Goal: Transaction & Acquisition: Purchase product/service

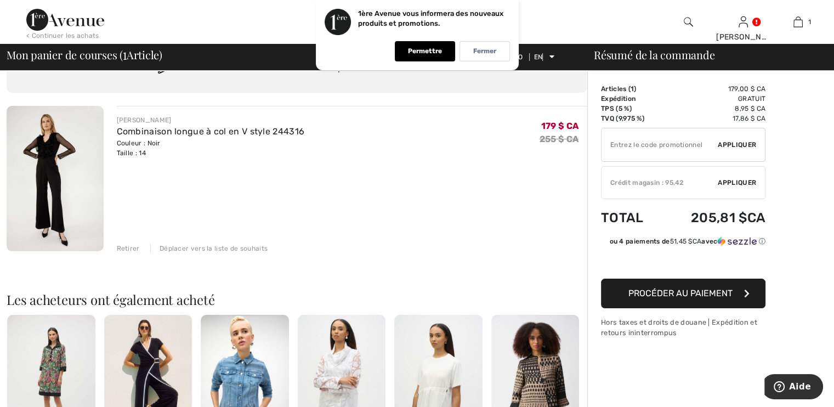
scroll to position [57, 0]
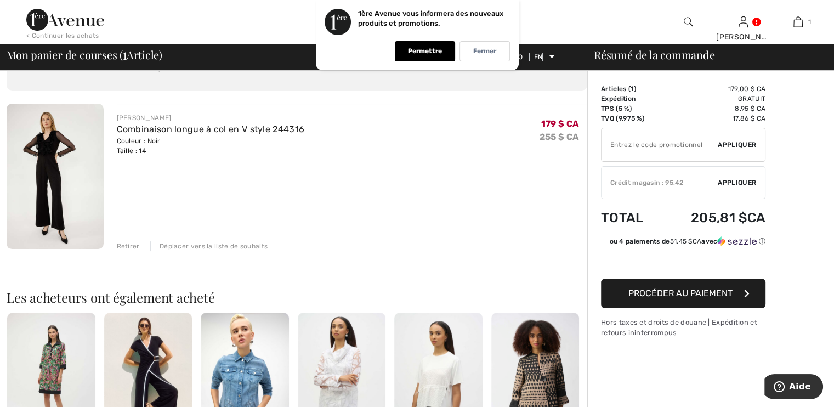
click at [667, 297] on font "Procéder au paiement" at bounding box center [681, 293] width 104 height 10
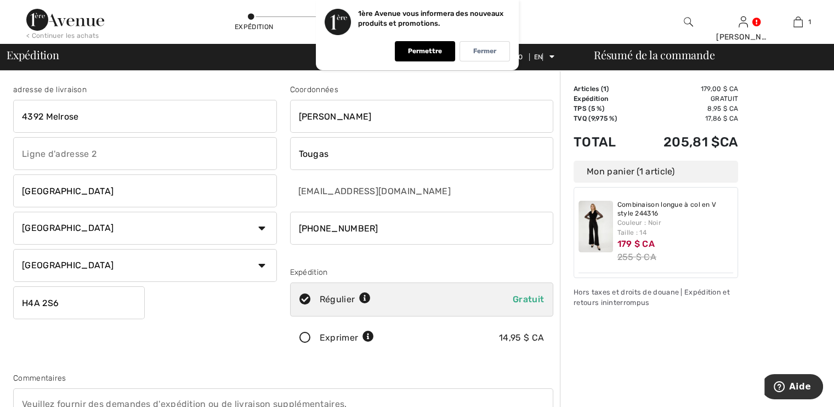
drag, startPoint x: 704, startPoint y: 236, endPoint x: 712, endPoint y: 239, distance: 7.6
click at [704, 237] on div "Combinaison longue à col en V style 244316 Couleur : Noir Taille : 14 179 $ CA …" at bounding box center [676, 232] width 116 height 63
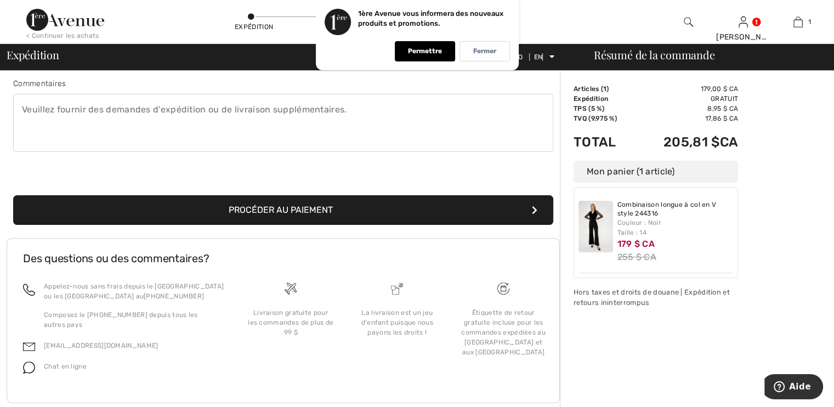
scroll to position [291, 0]
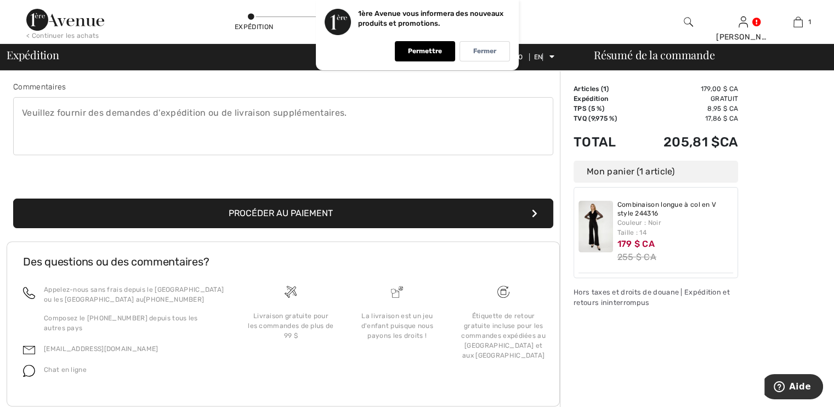
drag, startPoint x: 263, startPoint y: 214, endPoint x: 261, endPoint y: 221, distance: 7.5
click at [263, 215] on font "Procéder au paiement" at bounding box center [281, 213] width 104 height 10
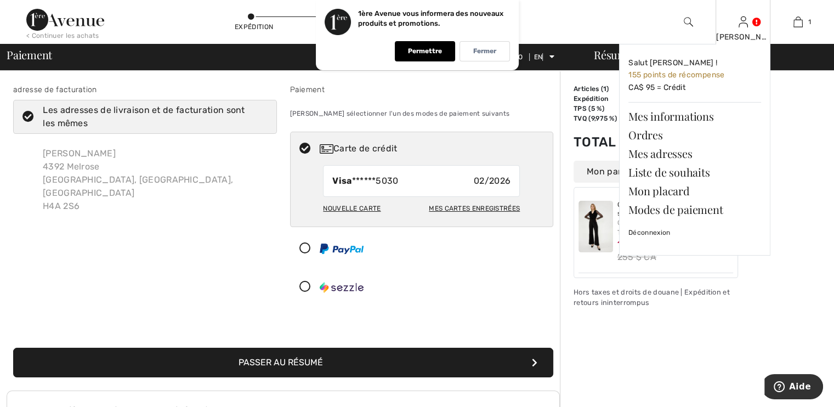
click at [744, 32] on font "[PERSON_NAME]" at bounding box center [748, 36] width 64 height 9
click at [665, 116] on font "Mes informations" at bounding box center [671, 116] width 85 height 15
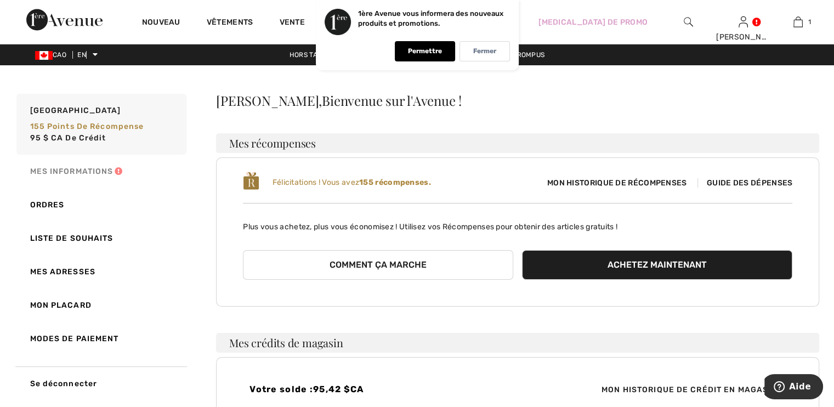
click at [59, 168] on font "Mes informations" at bounding box center [71, 171] width 83 height 9
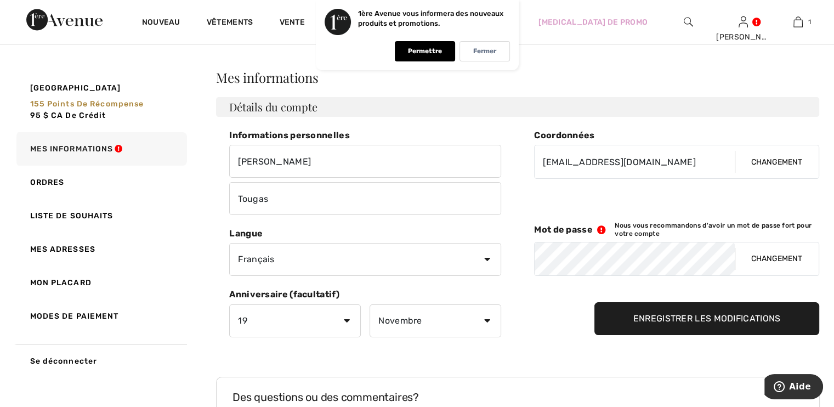
scroll to position [22, 0]
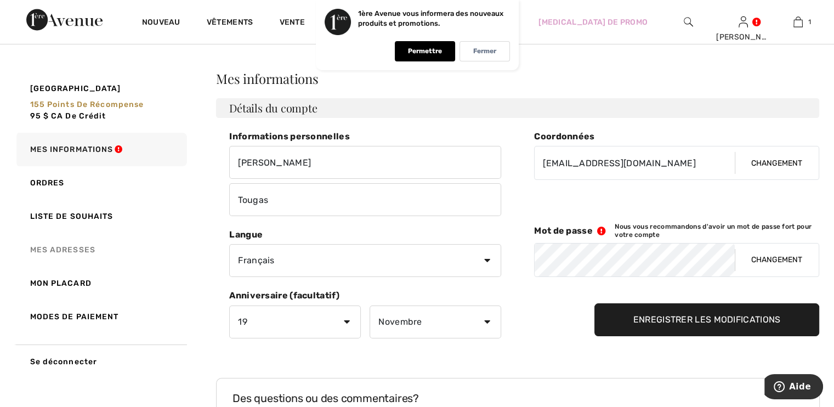
click at [59, 249] on font "Mes adresses" at bounding box center [62, 249] width 65 height 9
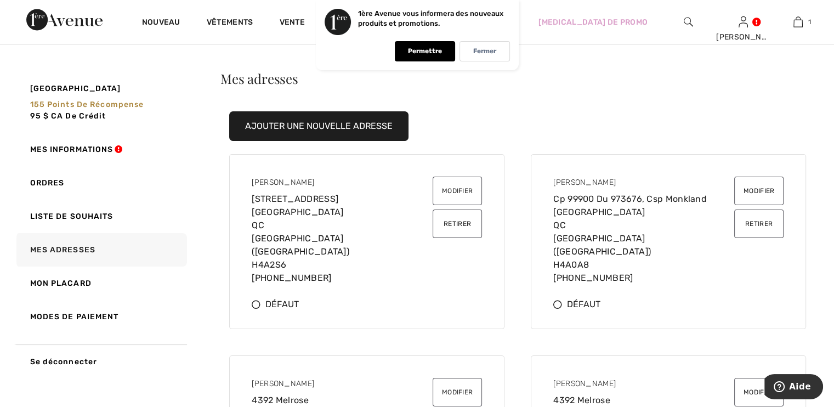
click at [357, 246] on div "Diane Tougas 4392 Ave De Melrose Montréal QC Canada (CA) H4A2S6 (514) 482-6019" at bounding box center [342, 231] width 181 height 108
click at [357, 247] on div "Diane Tougas 4392 Ave De Melrose Montréal QC Canada (CA) H4A2S6 (514) 482-6019" at bounding box center [342, 231] width 181 height 108
click at [358, 229] on div "Diane Tougas 4392 Ave De Melrose Montréal QC Canada (CA) H4A2S6 (514) 482-6019" at bounding box center [342, 231] width 181 height 108
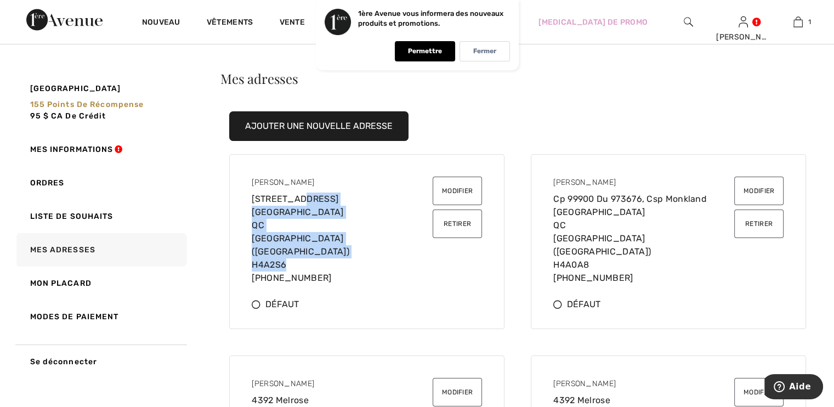
drag, startPoint x: 247, startPoint y: 195, endPoint x: 332, endPoint y: 250, distance: 100.7
click at [332, 250] on div "Diane Tougas 4392 Ave De Melrose Montréal QC Canada (CA) H4A2S6 (514) 482-6019 …" at bounding box center [367, 230] width 257 height 134
copy div "4392 Ave De Melrose Montréal QC Canada (CA) H4A2S6"
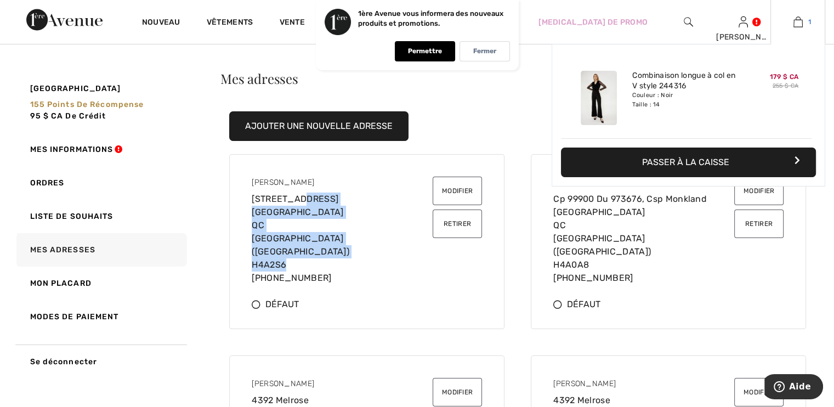
click at [795, 24] on img at bounding box center [798, 21] width 9 height 13
click at [698, 161] on font "Passer à la caisse" at bounding box center [685, 162] width 87 height 10
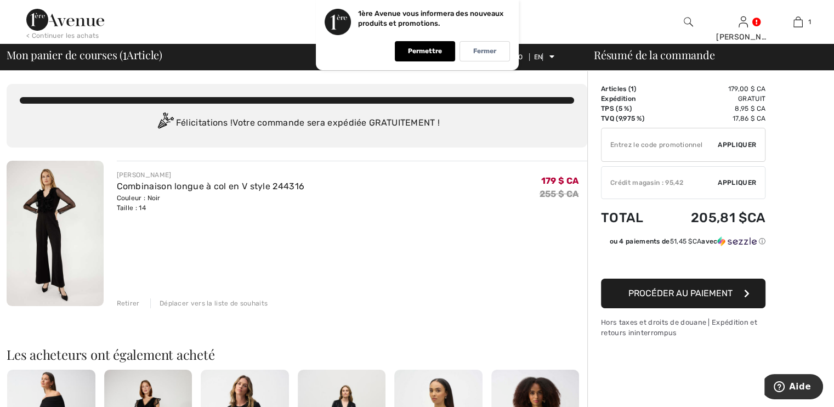
click at [630, 294] on font "Procéder au paiement" at bounding box center [681, 293] width 104 height 10
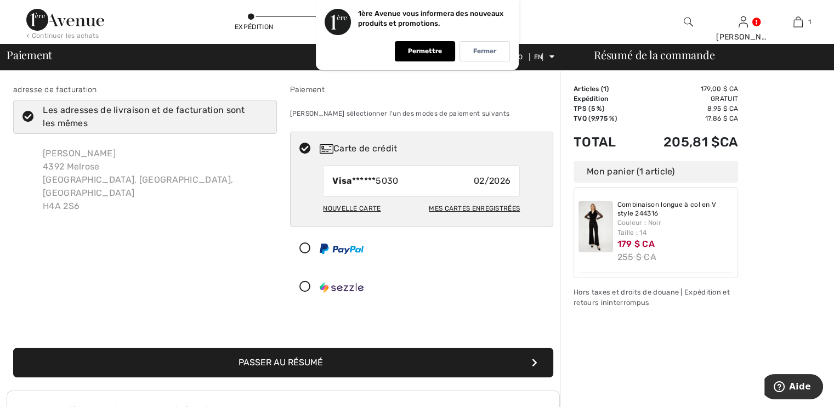
click at [24, 117] on icon at bounding box center [28, 117] width 29 height 12
click at [261, 117] on input "Les adresses de livraison et de facturation sont les mêmes" at bounding box center [264, 116] width 7 height 33
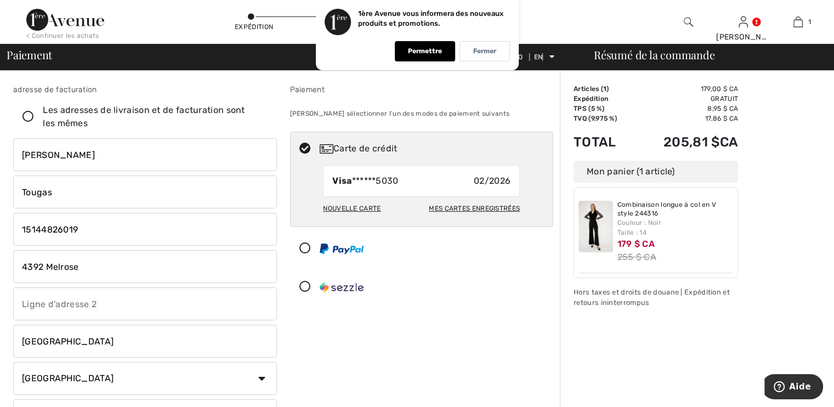
checkbox input "false"
click at [46, 265] on input "4392 Melrose" at bounding box center [145, 266] width 264 height 33
type input "4392 Ave De Melrose"
click at [26, 227] on input "phone" at bounding box center [145, 229] width 264 height 33
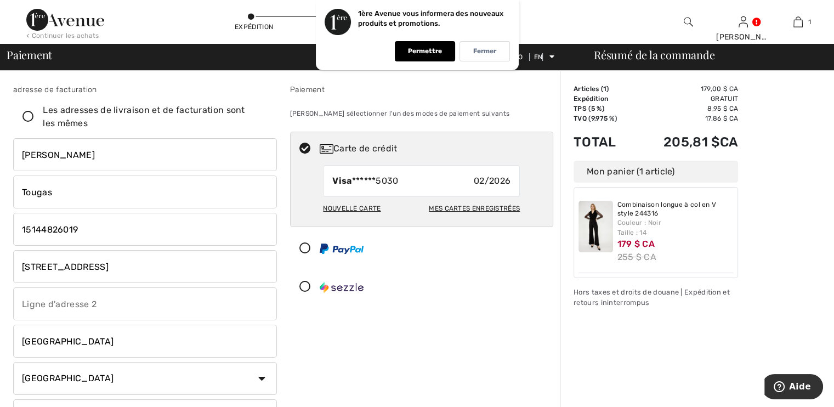
click at [27, 228] on input "phone" at bounding box center [145, 229] width 264 height 33
click at [37, 227] on input "phone" at bounding box center [145, 229] width 264 height 33
drag, startPoint x: 94, startPoint y: 225, endPoint x: 98, endPoint y: 233, distance: 8.6
click at [98, 233] on input "phone" at bounding box center [145, 229] width 264 height 33
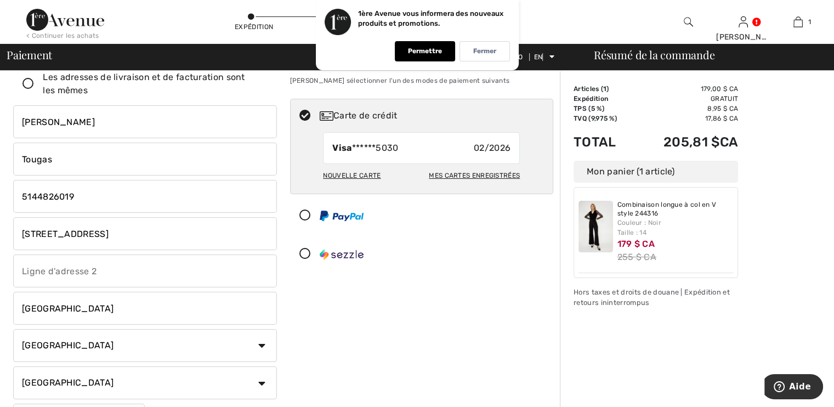
scroll to position [36, 0]
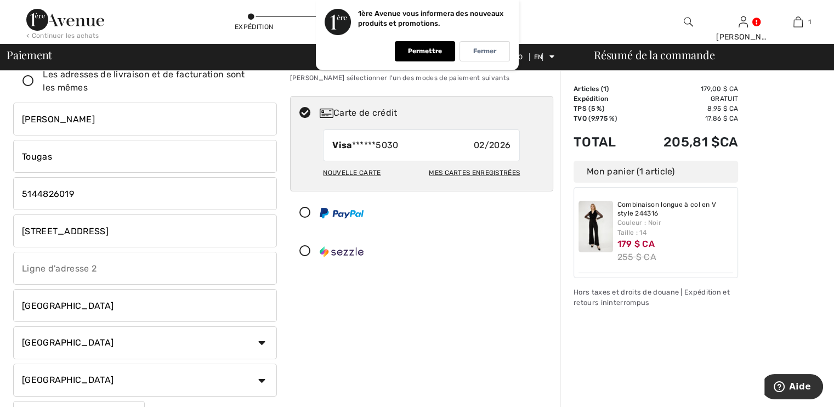
type input "5144826019"
click at [362, 167] on div "Nouvelle carte" at bounding box center [352, 172] width 58 height 19
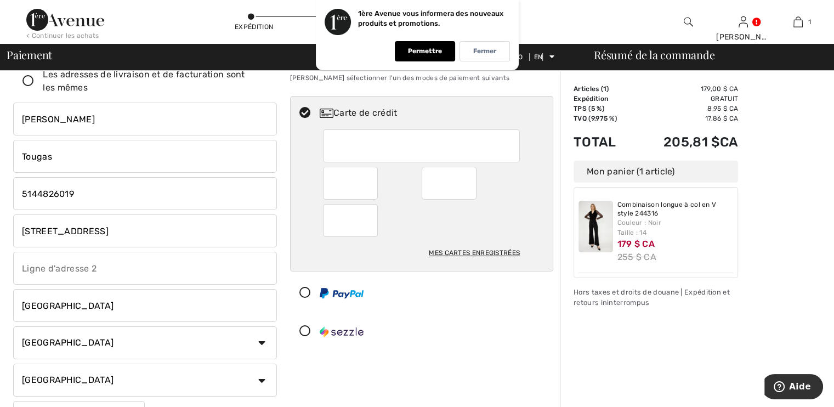
click at [323, 225] on div at bounding box center [350, 220] width 55 height 33
radio input "true"
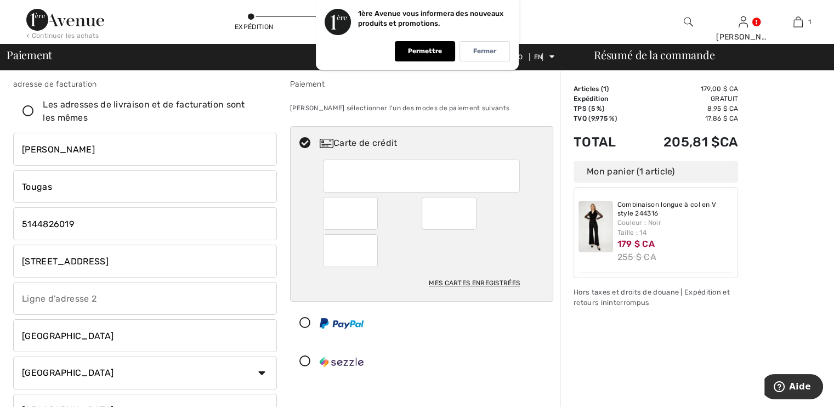
scroll to position [0, 0]
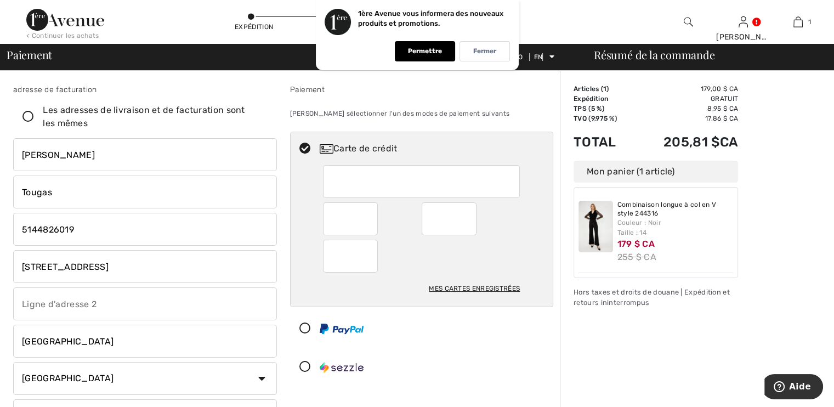
click at [31, 114] on icon at bounding box center [28, 117] width 29 height 12
click at [261, 114] on input "Les adresses de livraison et de facturation sont les mêmes" at bounding box center [264, 116] width 7 height 33
checkbox input "true"
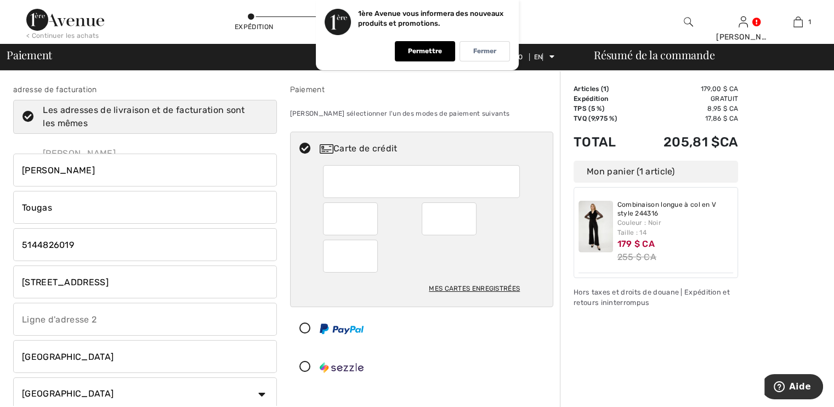
type input "15144826019"
type input "4392 Melrose"
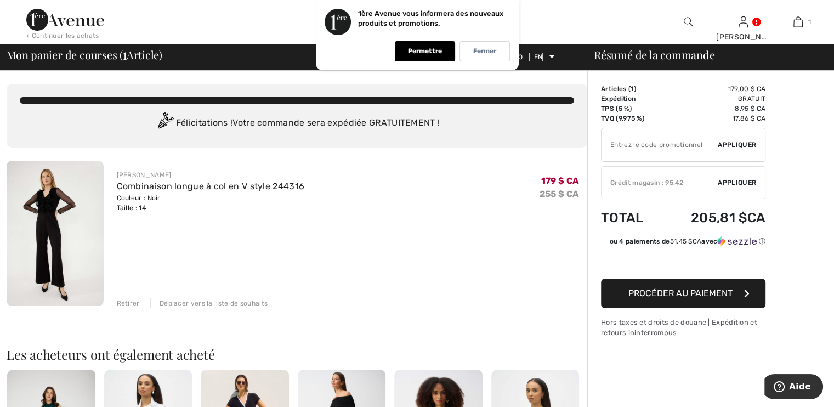
click at [438, 236] on div "[PERSON_NAME] longue à col en V style 244316 Couleur : Noir Taille : 14 Final S…" at bounding box center [352, 235] width 471 height 148
click at [661, 291] on font "Procéder au paiement" at bounding box center [681, 293] width 104 height 10
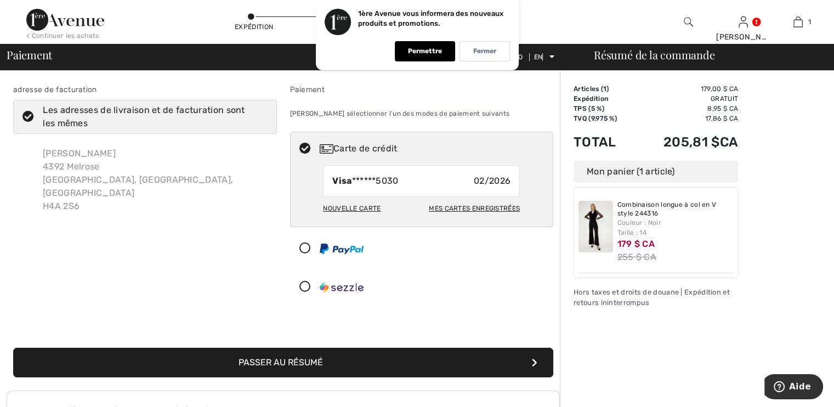
click at [26, 115] on icon at bounding box center [28, 117] width 29 height 12
click at [261, 115] on input "Les adresses de livraison et de facturation sont les mêmes" at bounding box center [264, 116] width 7 height 33
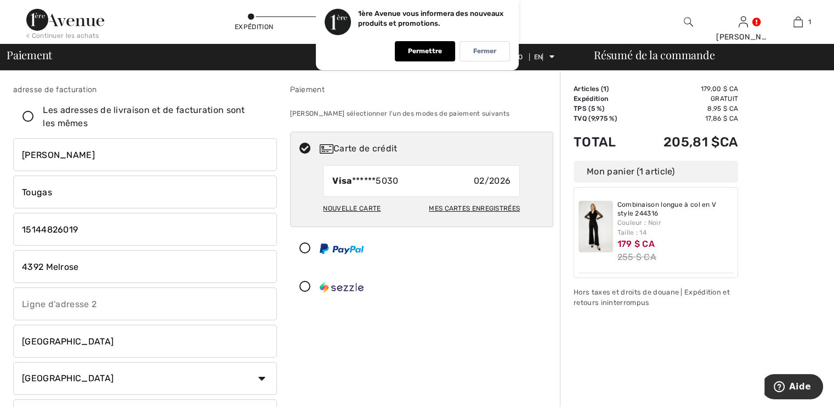
checkbox input "false"
click at [44, 266] on input "4392 Melrose" at bounding box center [145, 266] width 264 height 33
type input "4392 Ave De Melrose"
click at [25, 225] on input "phone" at bounding box center [145, 229] width 264 height 33
type input "5144826019"
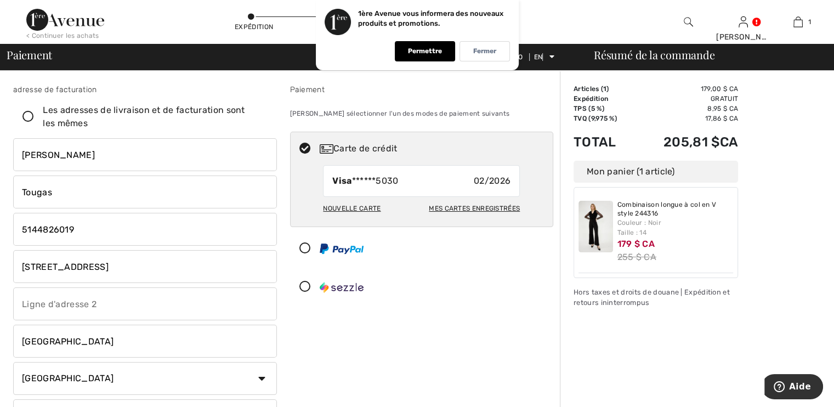
click at [356, 205] on font "Nouvelle carte" at bounding box center [352, 209] width 58 height 8
radio input "true"
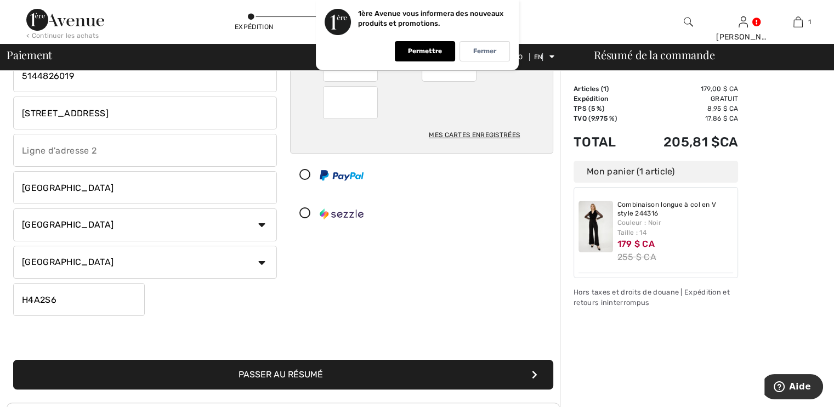
scroll to position [177, 0]
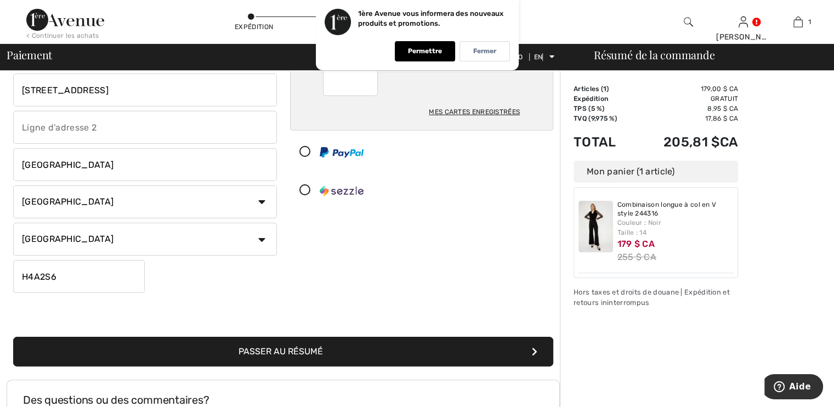
click at [273, 355] on font "Passer au résumé" at bounding box center [281, 351] width 84 height 10
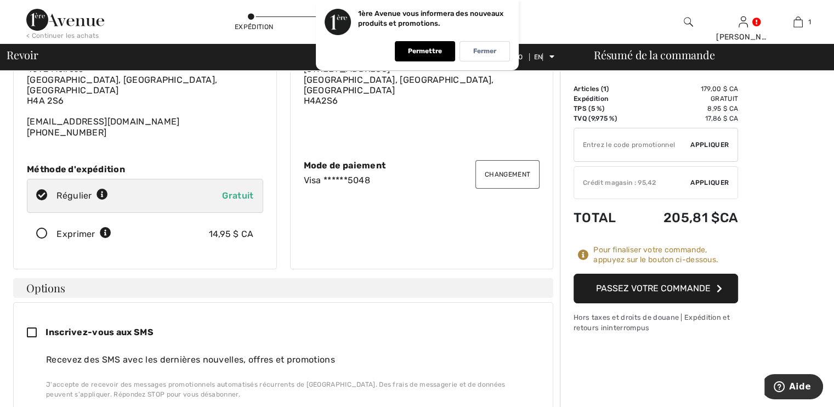
scroll to position [75, 0]
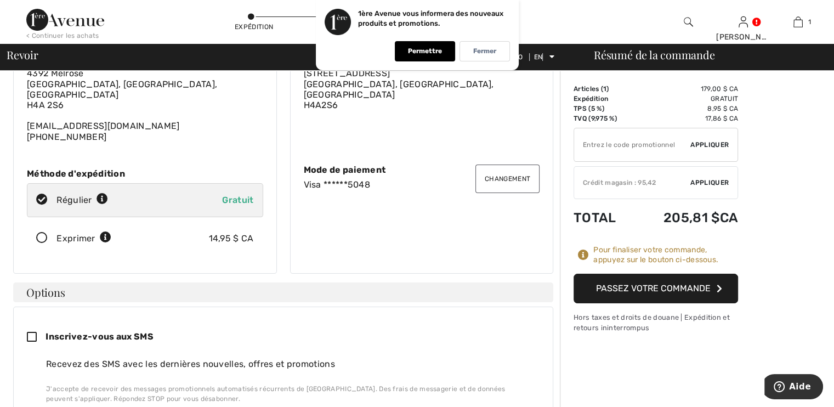
click at [658, 285] on font "Passez votre commande" at bounding box center [653, 288] width 115 height 10
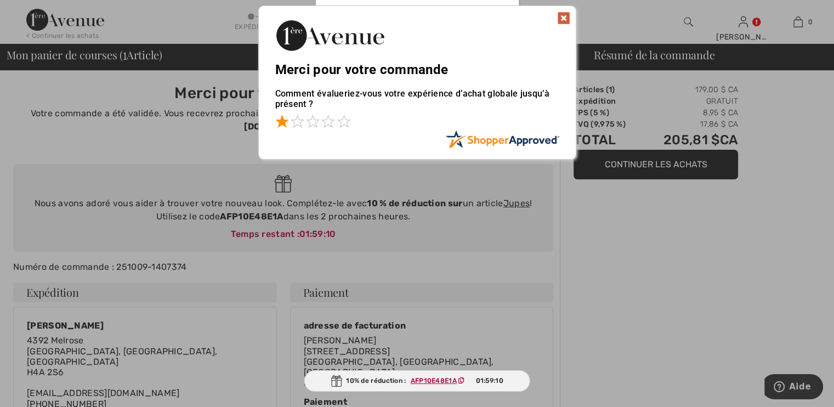
click at [279, 122] on span at bounding box center [281, 121] width 13 height 13
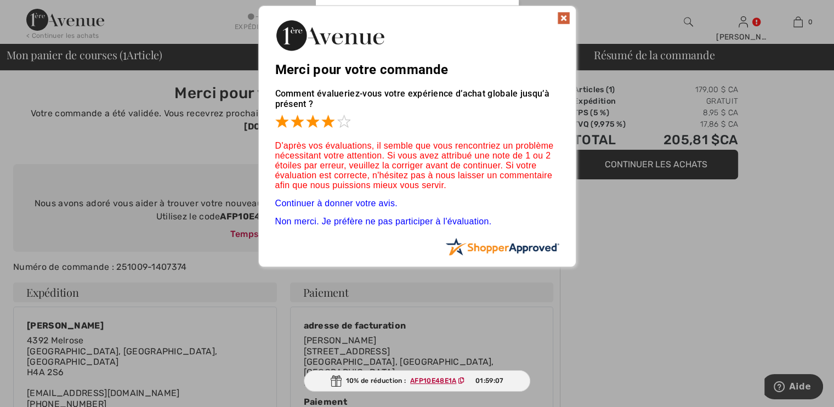
click at [328, 122] on span at bounding box center [327, 121] width 13 height 13
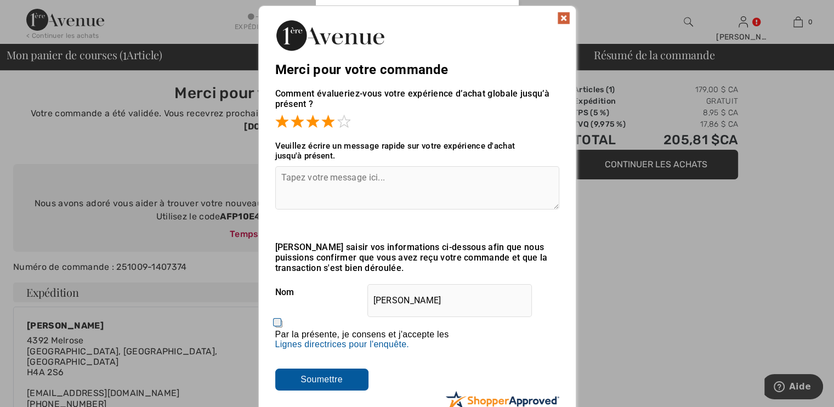
drag, startPoint x: 312, startPoint y: 377, endPoint x: 324, endPoint y: 373, distance: 12.7
click at [313, 377] on input "Soumettre" at bounding box center [321, 380] width 93 height 22
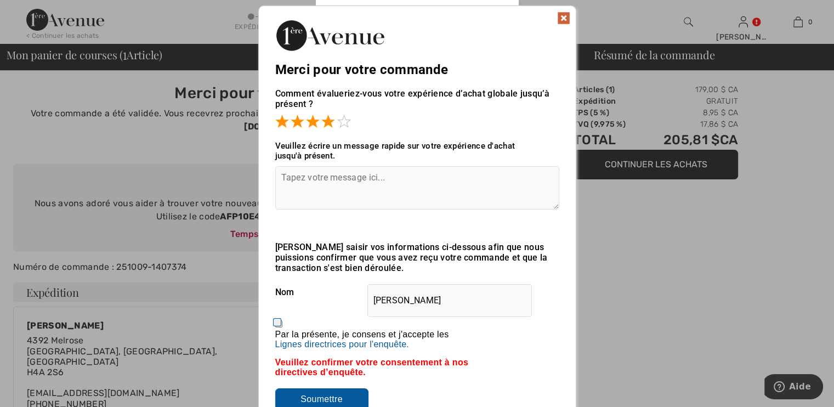
click at [290, 178] on textarea at bounding box center [417, 187] width 284 height 43
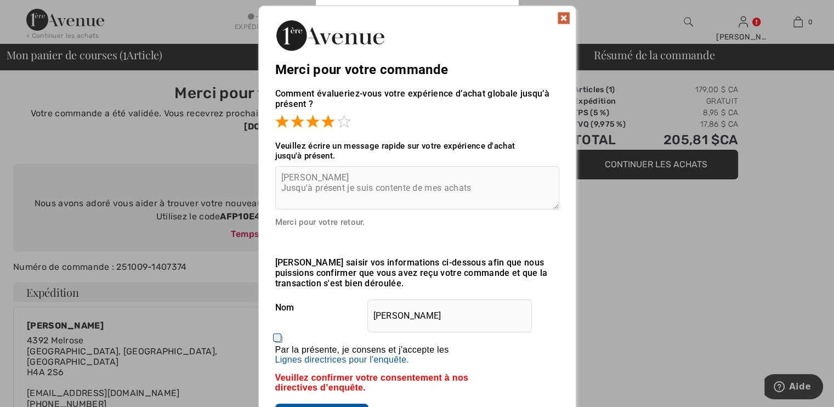
type textarea "Bonsoir Jusqu'à présent je suis contente de mes achats"
click at [276, 341] on input "Par la présente, je consens et j'accepte les En soumettant un avis, vous autori…" at bounding box center [278, 339] width 7 height 7
click at [278, 340] on input "Par la présente, je consens et j'accepte les En soumettant un avis, vous autori…" at bounding box center [278, 339] width 7 height 7
checkbox input "false"
drag, startPoint x: 536, startPoint y: 373, endPoint x: 526, endPoint y: 394, distance: 24.1
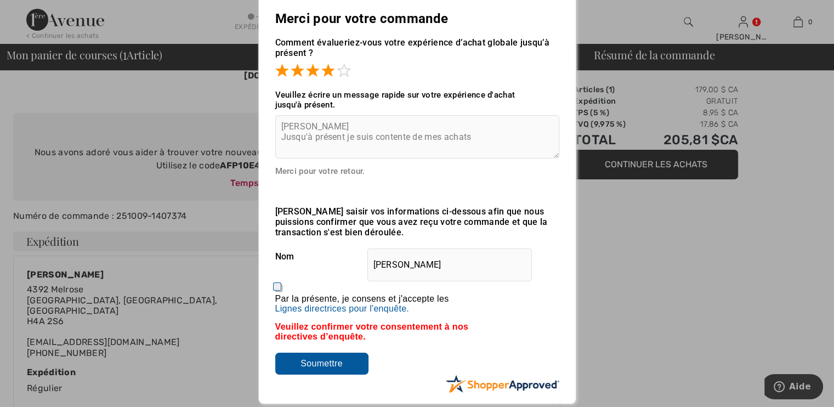
scroll to position [52, 0]
click at [335, 366] on input "Soumettre" at bounding box center [321, 363] width 93 height 22
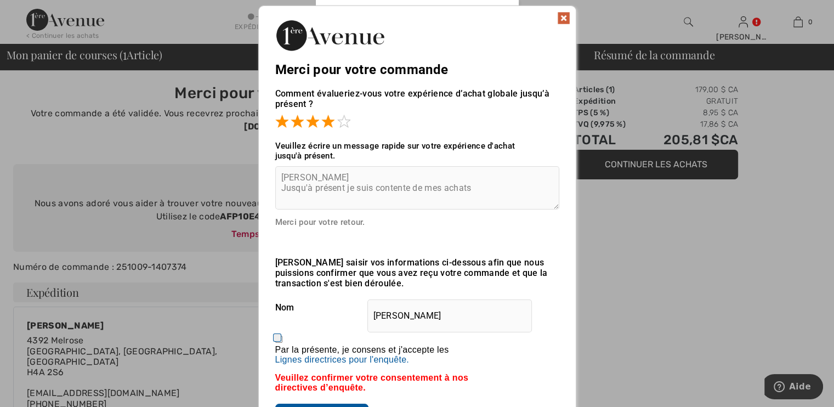
click at [564, 15] on img at bounding box center [563, 18] width 13 height 13
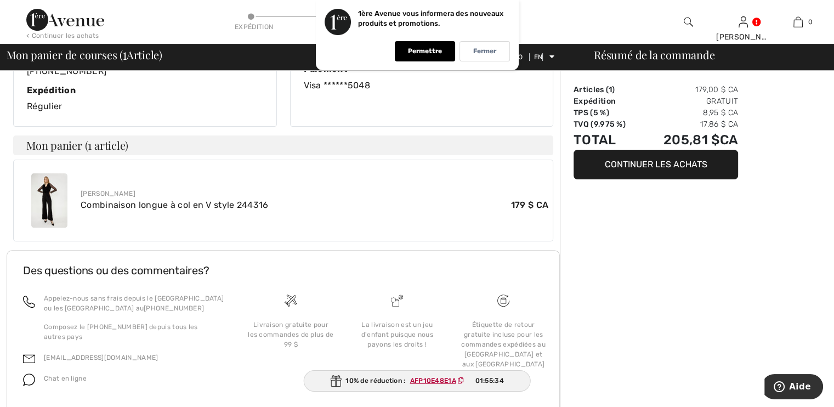
scroll to position [345, 0]
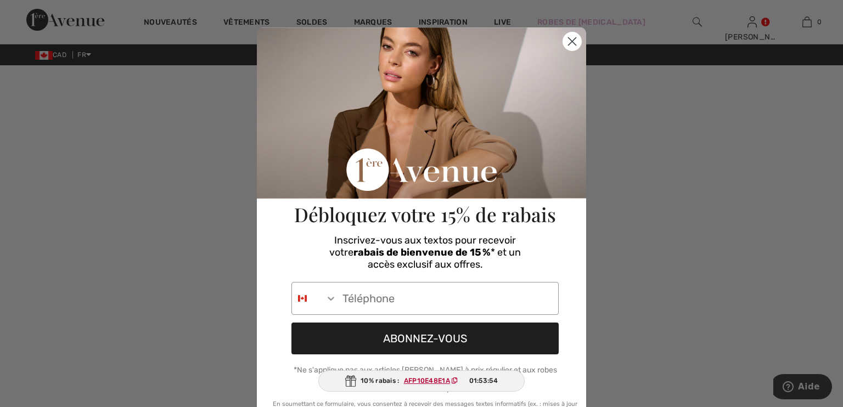
click at [564, 42] on circle "Close dialog" at bounding box center [572, 41] width 18 height 18
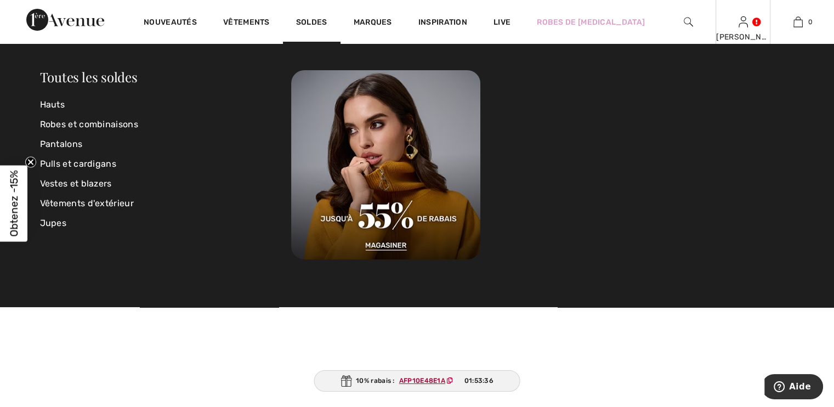
click at [742, 26] on img at bounding box center [743, 21] width 9 height 13
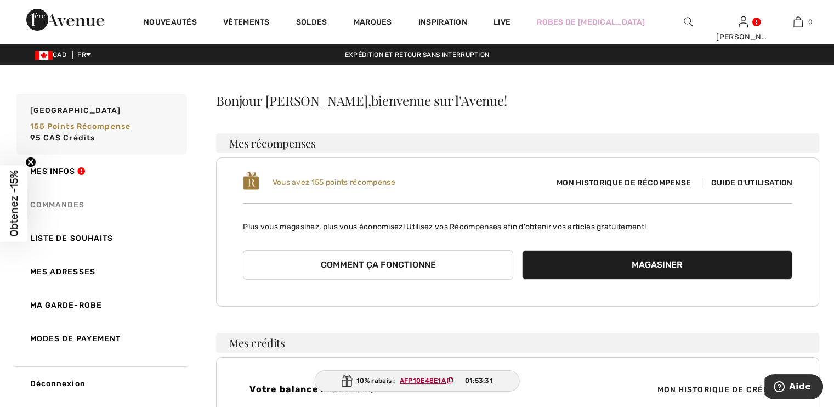
click at [57, 201] on link "Commandes" at bounding box center [100, 204] width 173 height 33
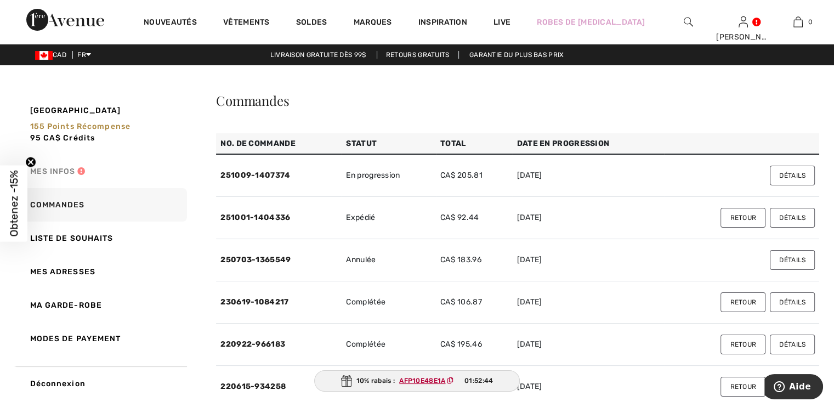
click at [50, 168] on link "Mes infos" at bounding box center [100, 171] width 173 height 33
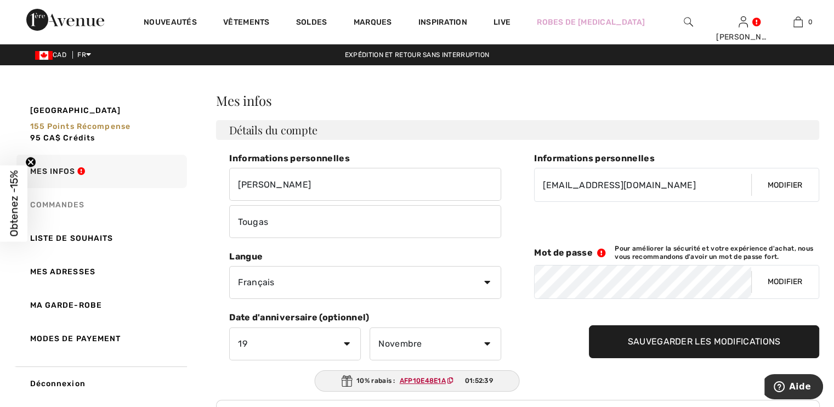
click at [58, 204] on link "Commandes" at bounding box center [100, 204] width 173 height 33
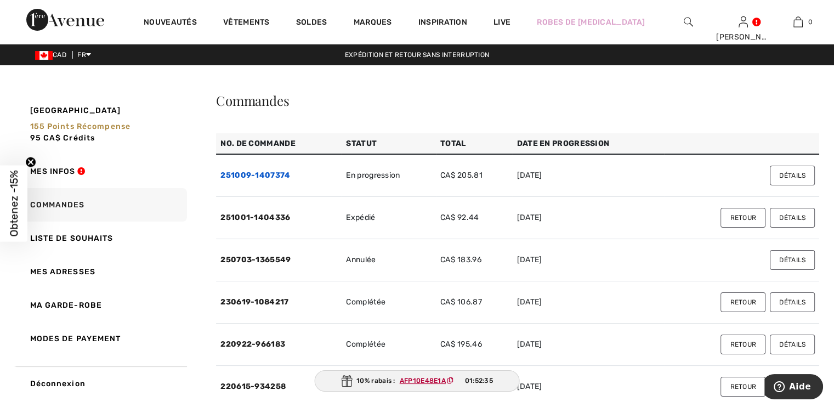
click at [261, 174] on link "251009-1407374" at bounding box center [256, 175] width 70 height 9
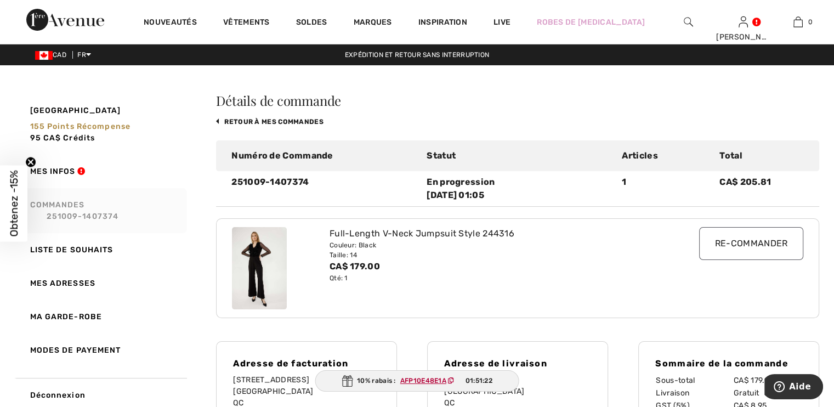
click at [60, 206] on link "Commandes 251009-1407374" at bounding box center [100, 210] width 173 height 45
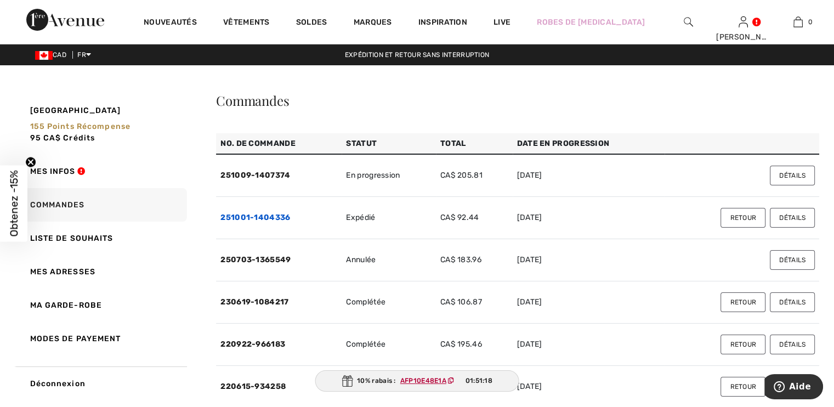
click at [272, 216] on link "251001-1404336" at bounding box center [256, 217] width 70 height 9
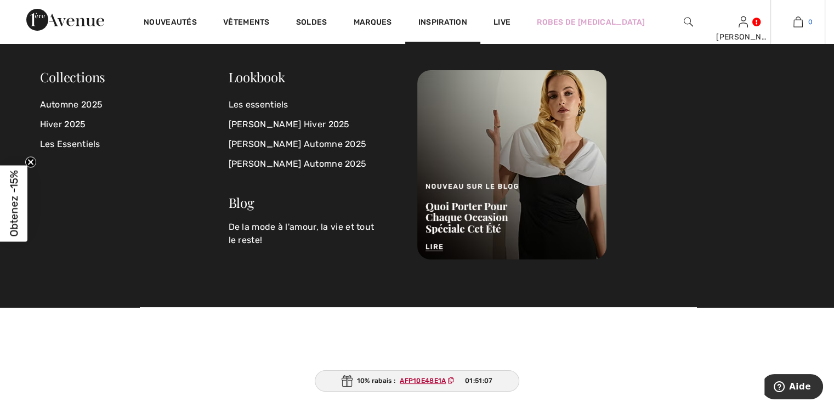
click at [794, 25] on img at bounding box center [798, 21] width 9 height 13
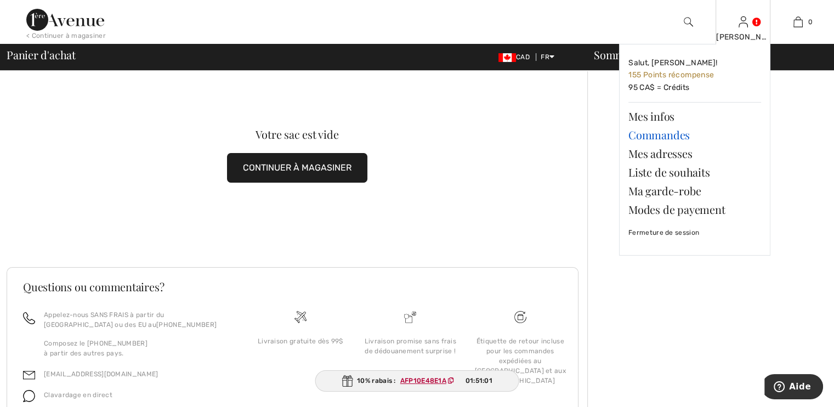
click at [677, 132] on link "Commandes" at bounding box center [695, 135] width 133 height 19
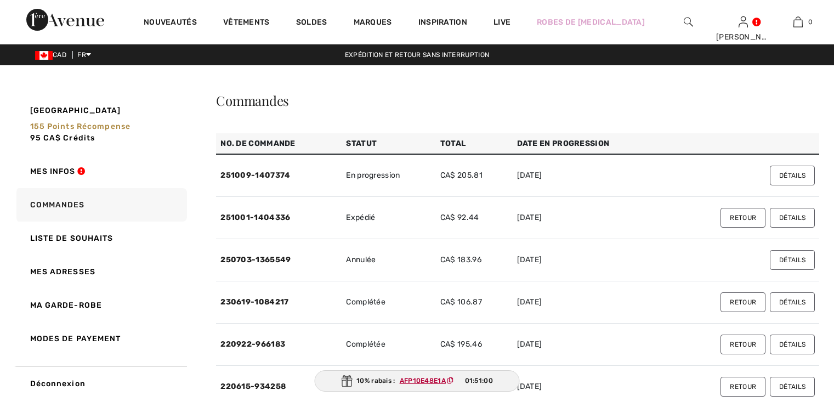
checkbox input "true"
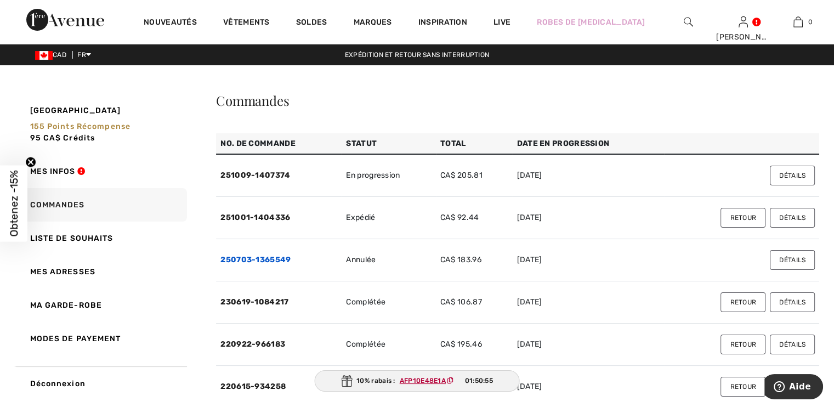
click at [271, 257] on link "250703-1365549" at bounding box center [256, 259] width 70 height 9
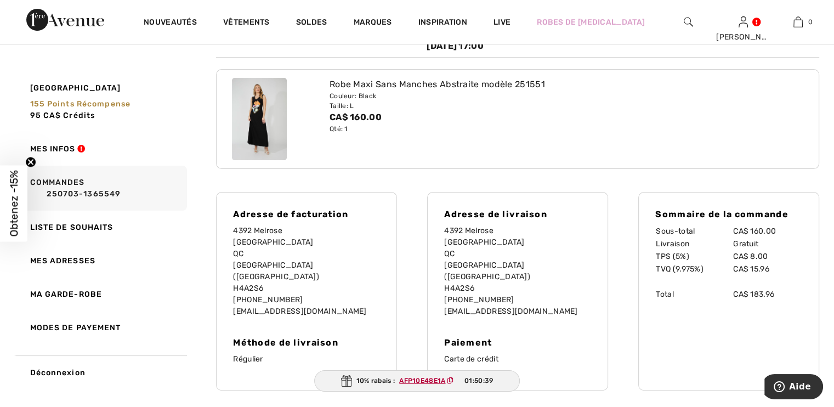
scroll to position [141, 0]
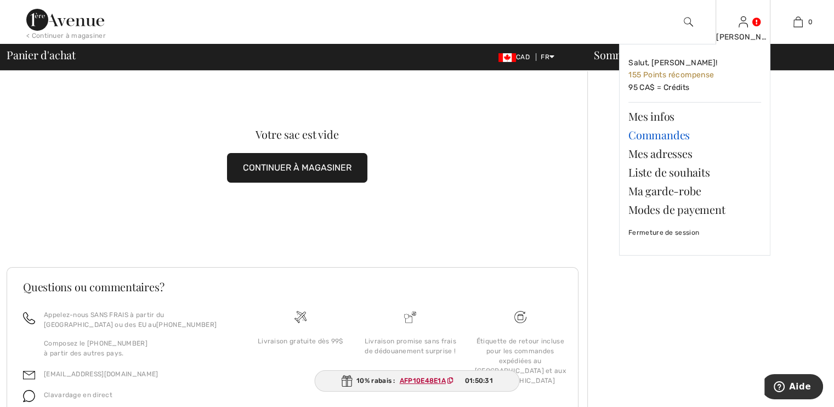
click at [657, 136] on link "Commandes" at bounding box center [695, 135] width 133 height 19
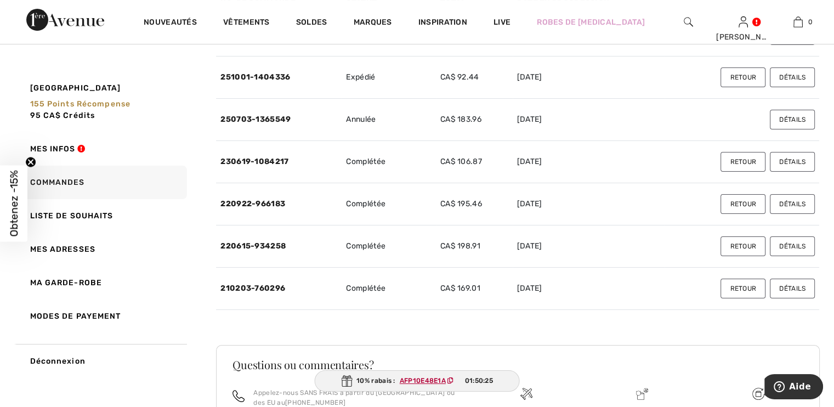
scroll to position [142, 0]
click at [260, 159] on link "230619-1084217" at bounding box center [255, 159] width 68 height 9
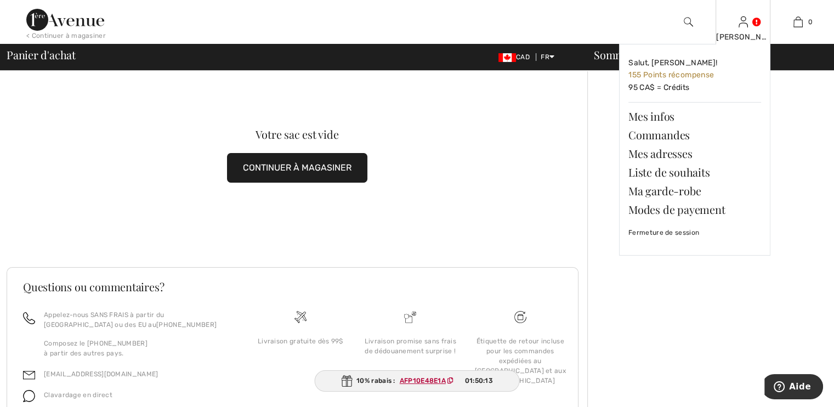
click at [739, 28] on img at bounding box center [743, 21] width 9 height 13
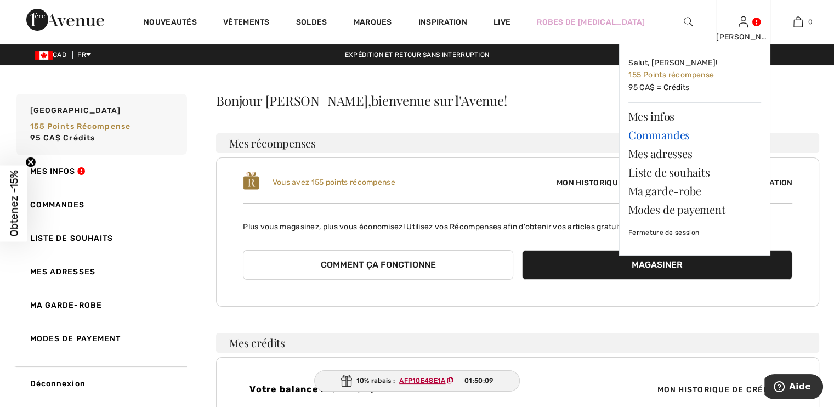
click at [654, 135] on link "Commandes" at bounding box center [695, 135] width 133 height 19
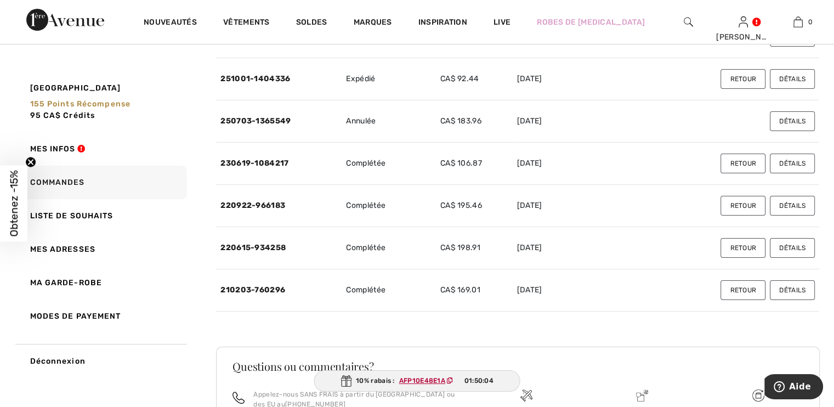
scroll to position [133, 0]
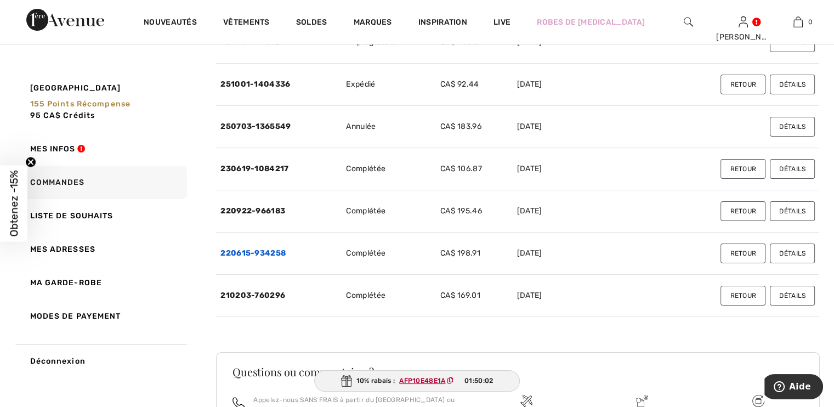
click at [262, 251] on link "220615-934258" at bounding box center [253, 253] width 65 height 9
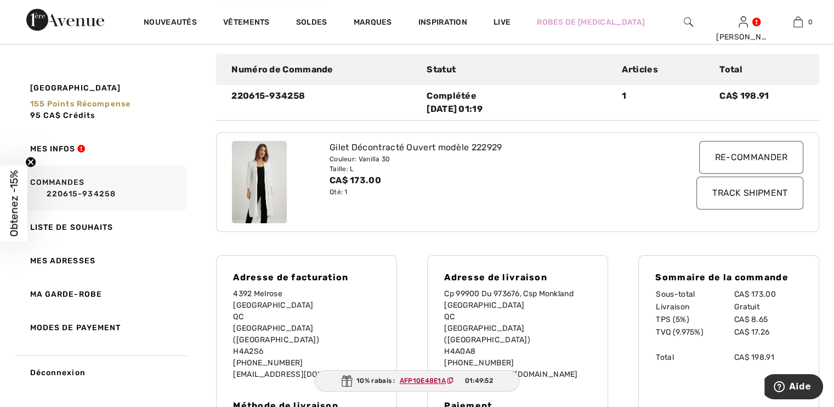
scroll to position [114, 0]
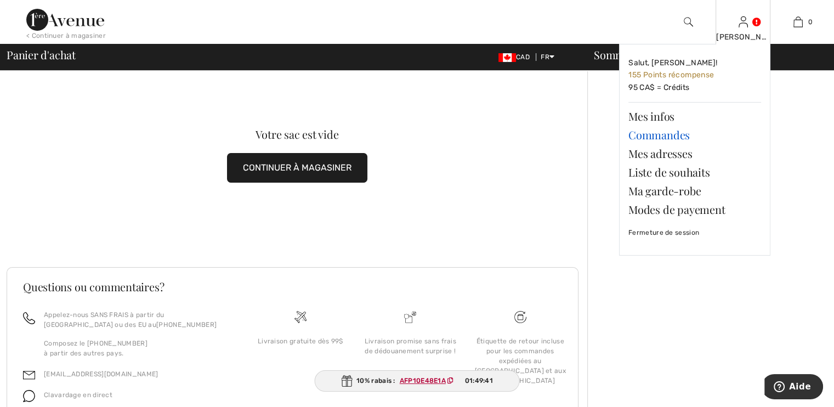
click at [650, 134] on link "Commandes" at bounding box center [695, 135] width 133 height 19
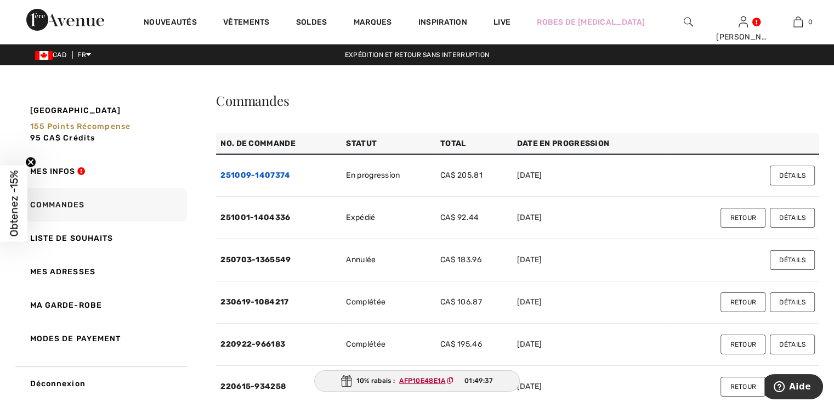
click at [274, 174] on link "251009-1407374" at bounding box center [256, 175] width 70 height 9
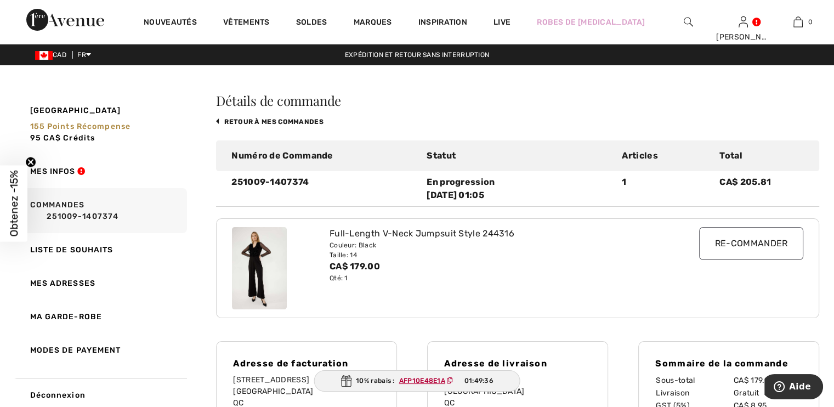
click at [361, 238] on div "Full-Length V-Neck Jumpsuit Style 244316" at bounding box center [494, 233] width 328 height 13
click at [251, 247] on img at bounding box center [259, 268] width 55 height 82
click at [487, 263] on div "CA$ 179.00" at bounding box center [494, 266] width 328 height 13
click at [263, 283] on img at bounding box center [259, 268] width 55 height 82
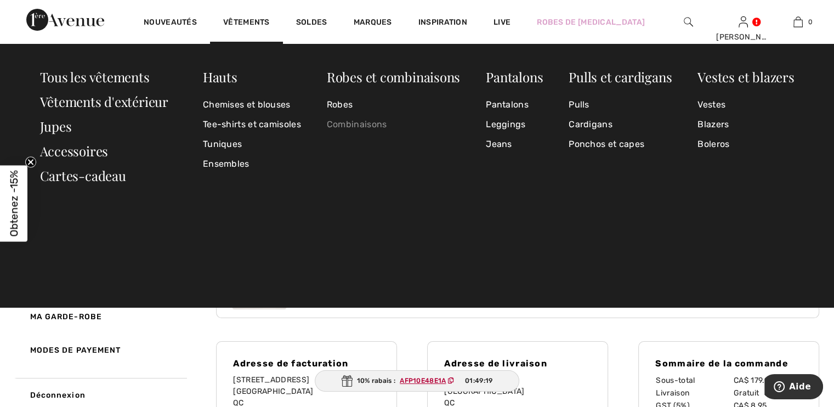
click at [346, 124] on link "Combinaisons" at bounding box center [393, 125] width 133 height 20
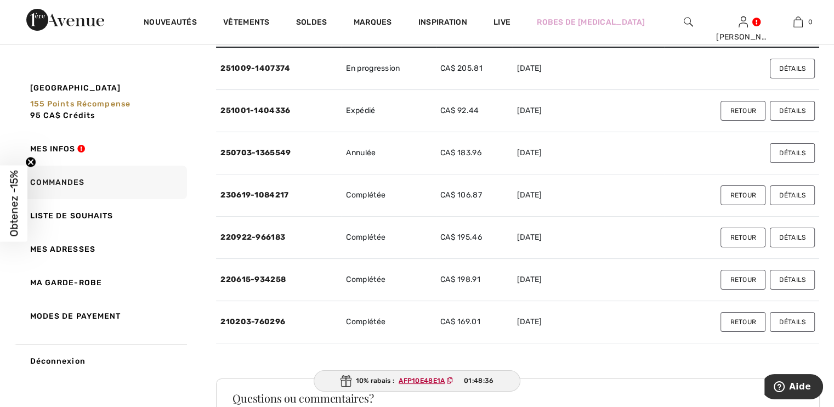
scroll to position [113, 0]
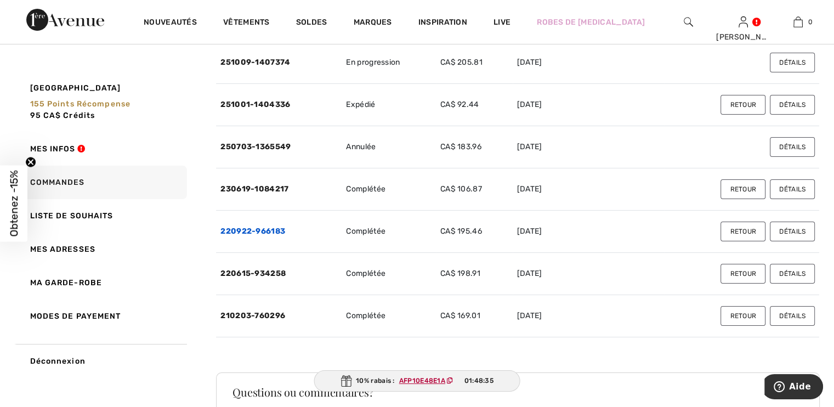
click at [234, 229] on link "220922-966183" at bounding box center [253, 231] width 65 height 9
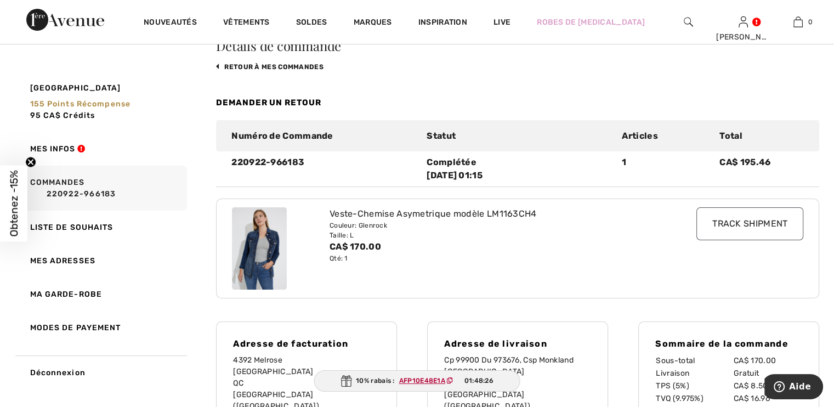
scroll to position [53, 0]
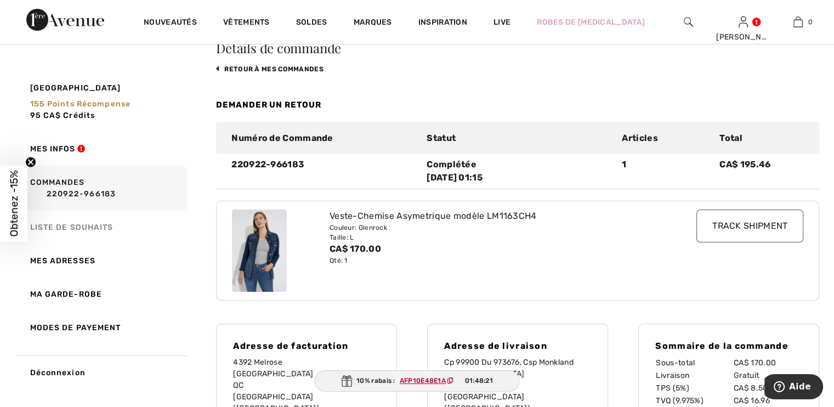
click at [83, 224] on link "Liste de souhaits" at bounding box center [100, 227] width 173 height 33
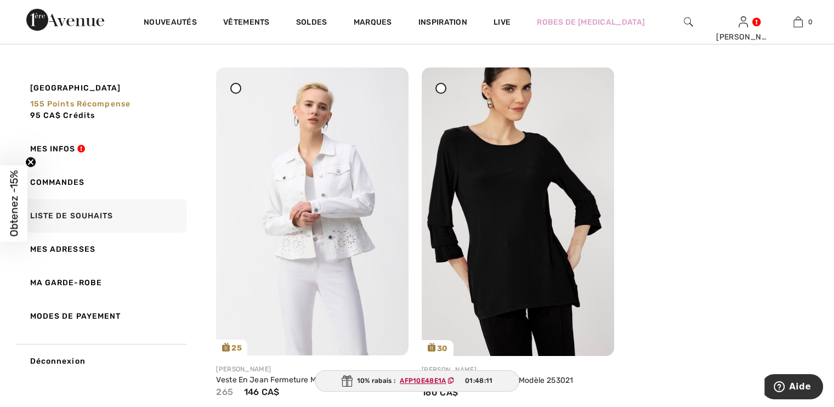
scroll to position [128, 0]
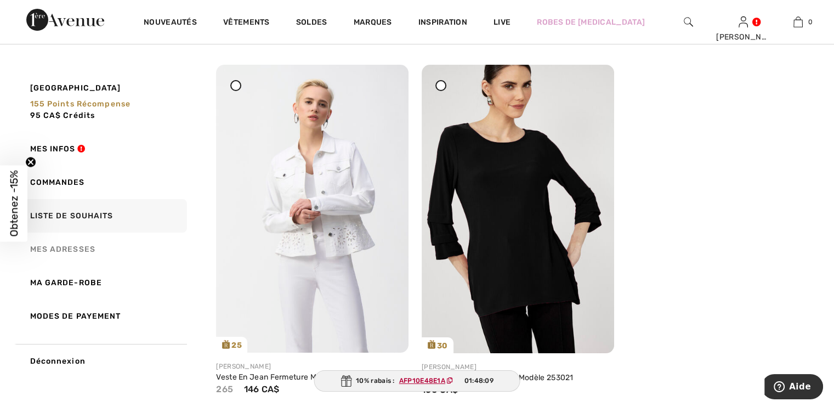
click at [58, 244] on link "Mes adresses" at bounding box center [100, 249] width 173 height 33
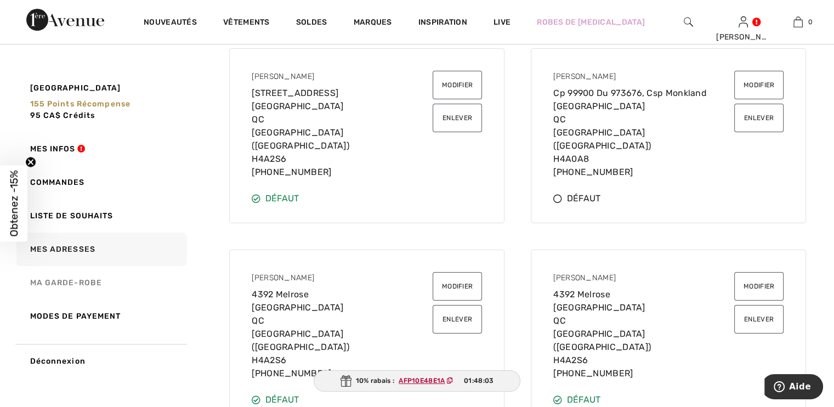
click at [71, 283] on link "Ma garde-robe" at bounding box center [100, 282] width 173 height 33
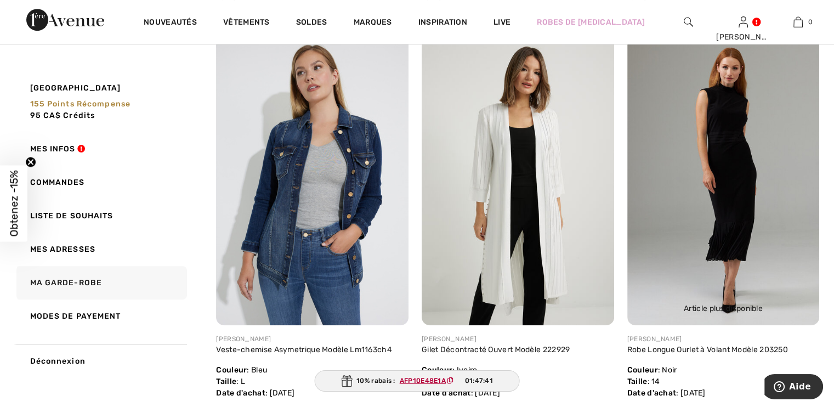
scroll to position [539, 0]
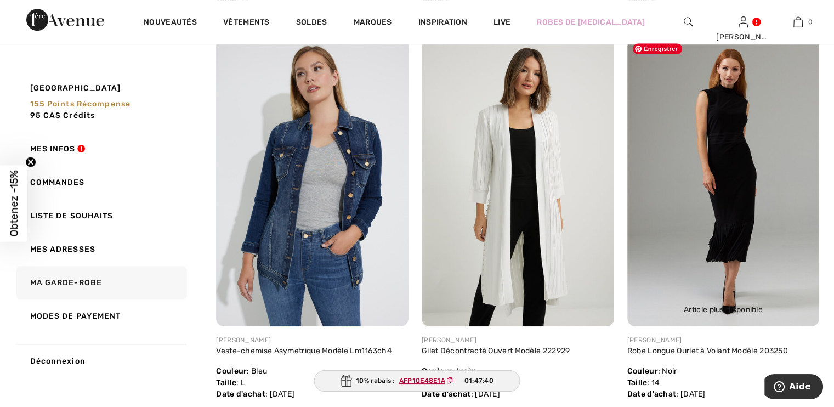
click at [731, 290] on img at bounding box center [724, 182] width 193 height 289
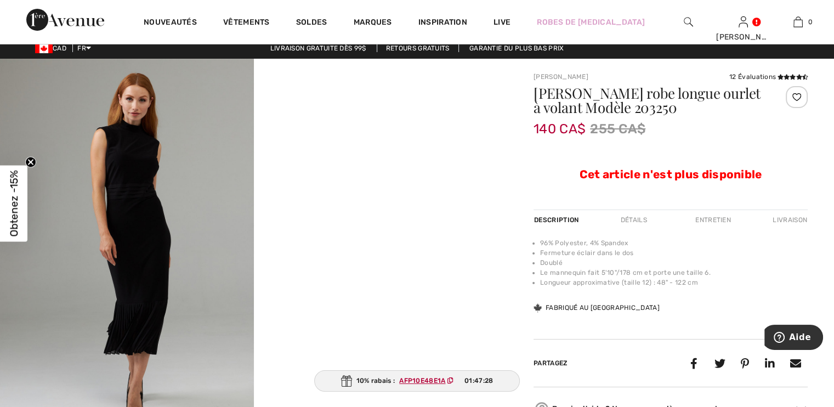
scroll to position [4, 0]
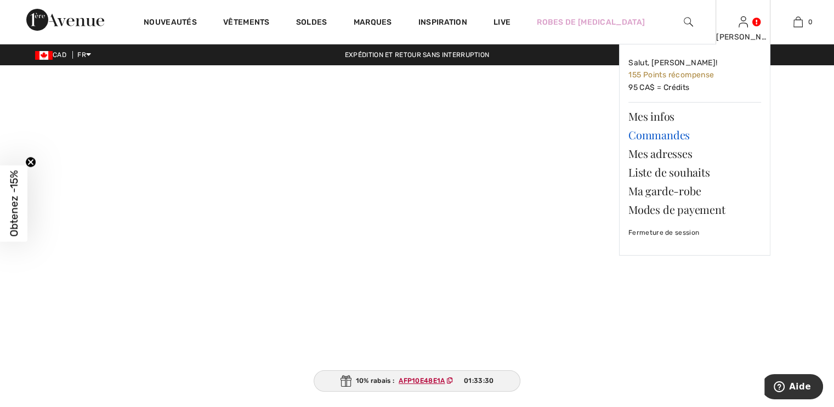
click at [665, 136] on link "Commandes" at bounding box center [695, 135] width 133 height 19
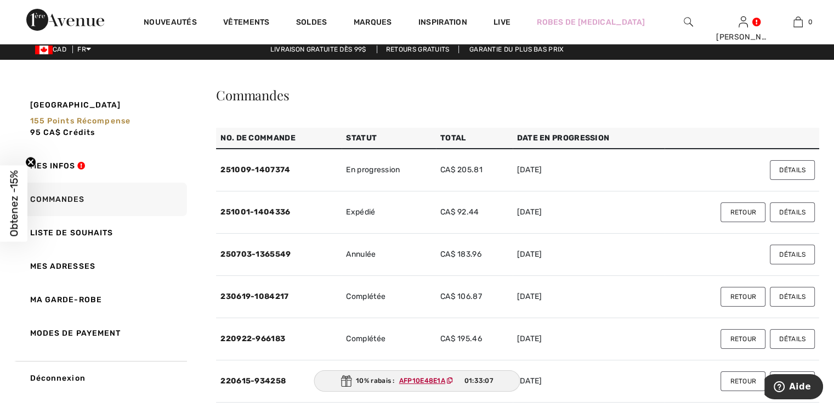
scroll to position [15, 0]
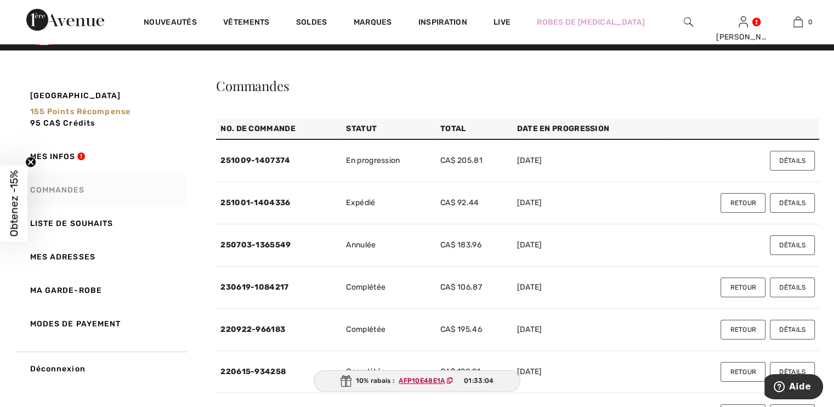
click at [72, 188] on link "Commandes" at bounding box center [100, 189] width 173 height 33
click at [272, 161] on link "251009-1407374" at bounding box center [256, 160] width 70 height 9
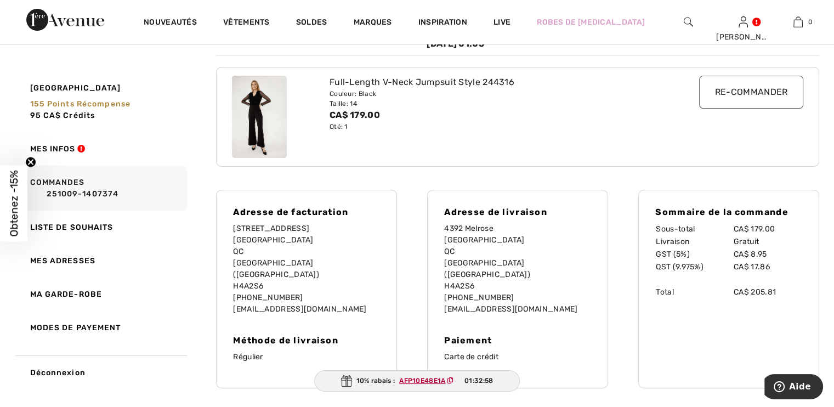
scroll to position [153, 0]
click at [416, 378] on ins "AFP10E48E1A" at bounding box center [423, 381] width 46 height 8
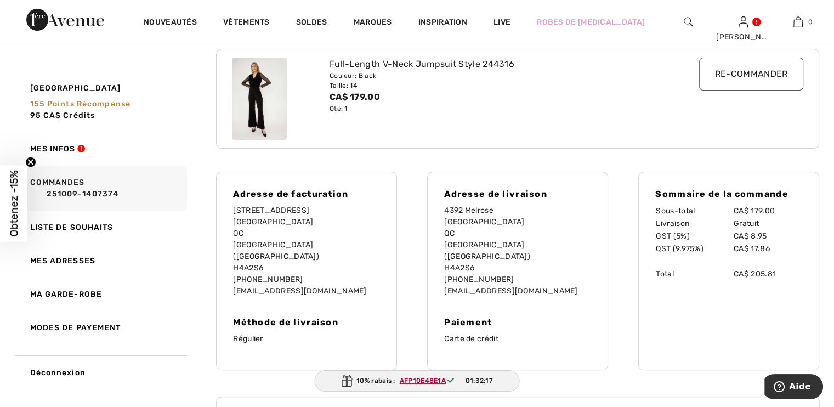
scroll to position [168, 0]
click at [83, 262] on link "Mes adresses" at bounding box center [100, 260] width 173 height 33
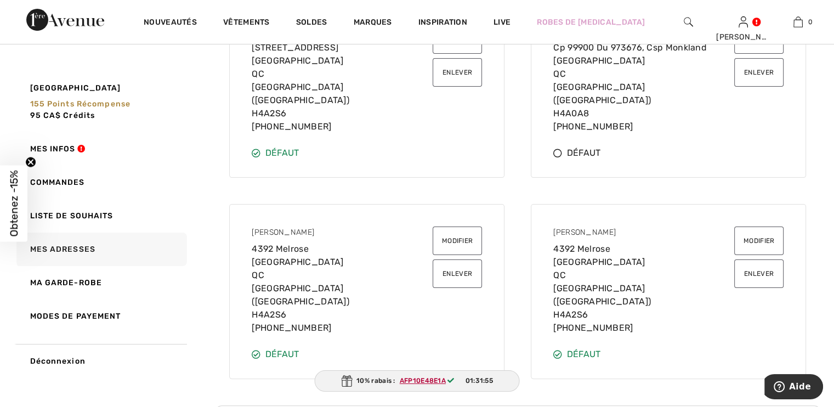
scroll to position [174, 0]
click at [97, 101] on span "155 Points récompense" at bounding box center [80, 103] width 101 height 9
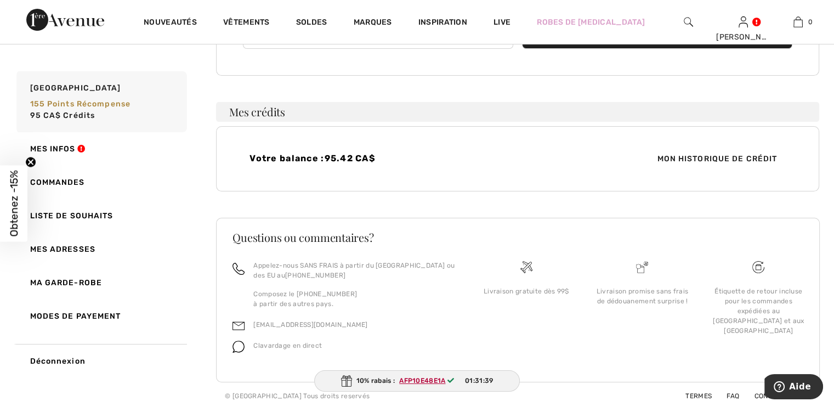
scroll to position [233, 0]
click at [700, 155] on span "Mon historique de crédit" at bounding box center [717, 157] width 138 height 12
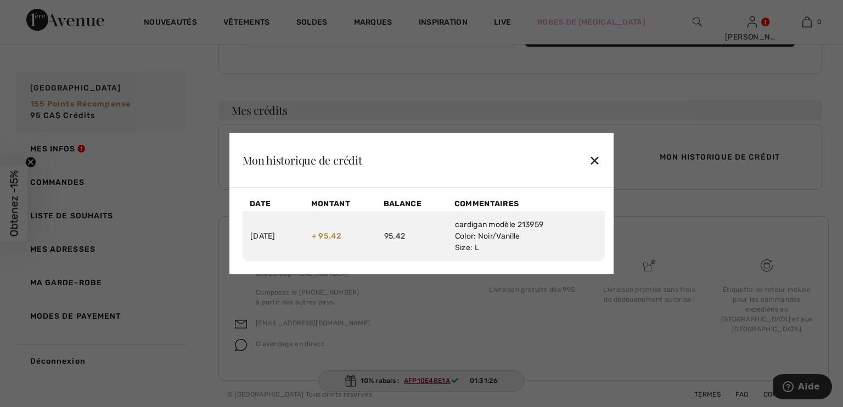
click at [595, 160] on div "✕" at bounding box center [595, 160] width 12 height 23
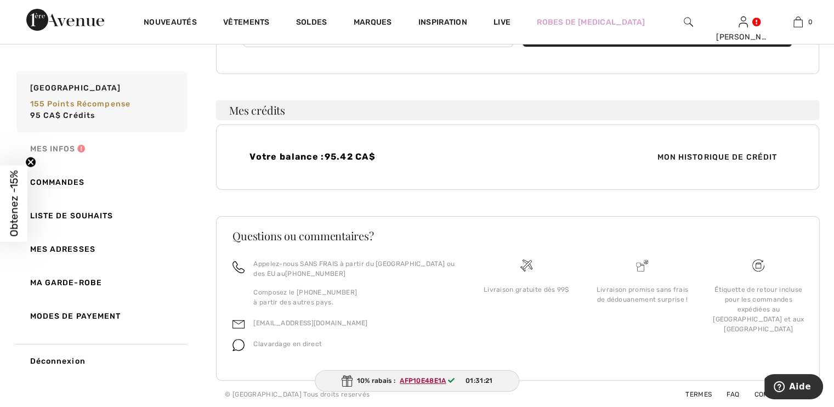
click at [53, 148] on link "Mes infos" at bounding box center [100, 148] width 173 height 33
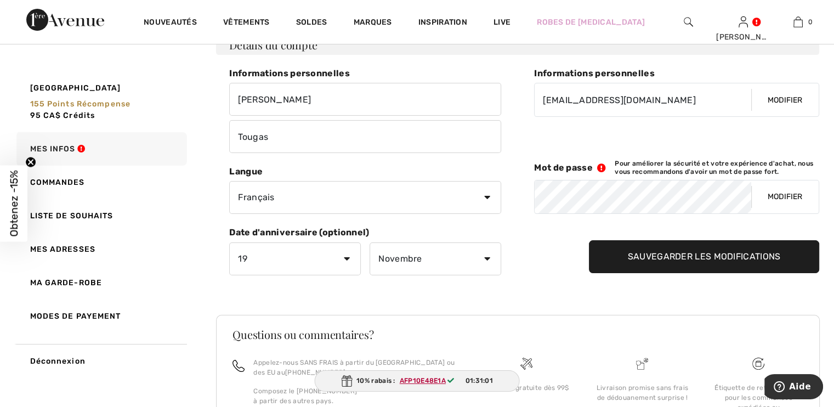
scroll to position [0, 0]
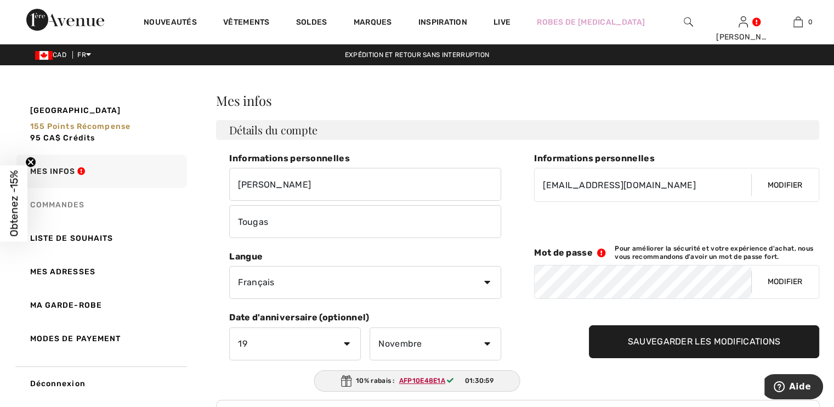
click at [64, 200] on link "Commandes" at bounding box center [100, 204] width 173 height 33
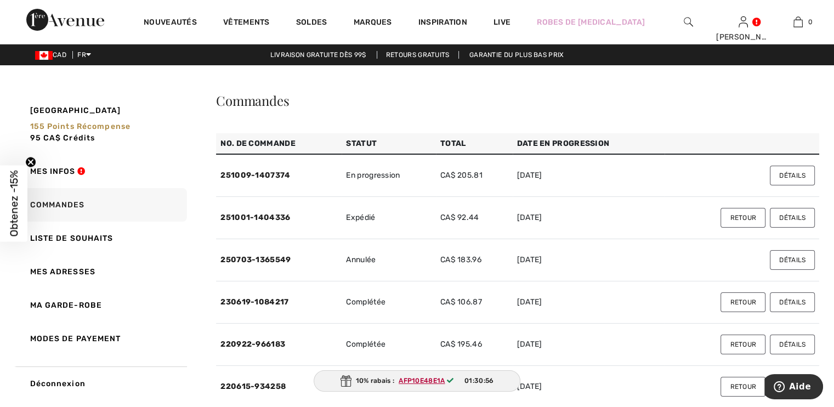
click at [783, 177] on button "Détails" at bounding box center [792, 176] width 45 height 20
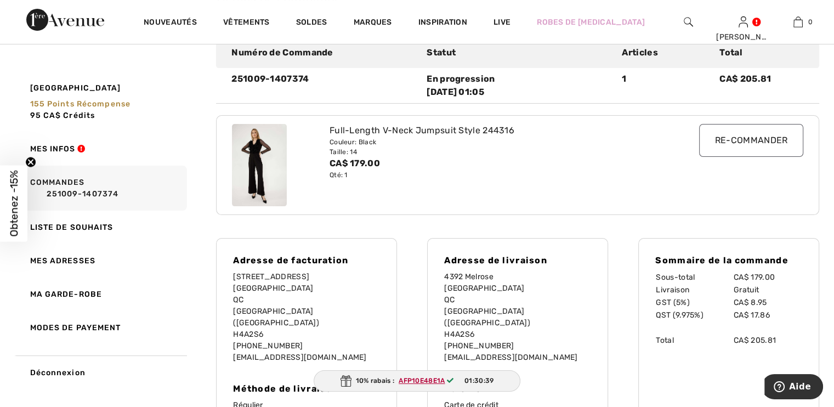
scroll to position [101, 0]
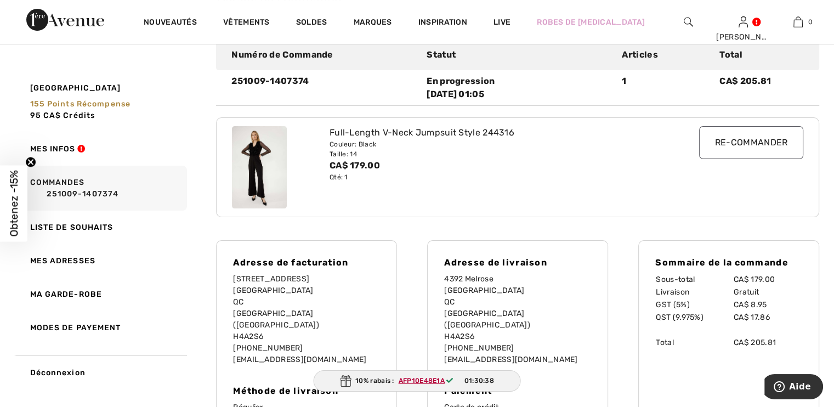
click at [258, 157] on img at bounding box center [259, 167] width 55 height 82
click at [377, 134] on div "Full-Length V-Neck Jumpsuit Style 244316" at bounding box center [494, 132] width 328 height 13
click at [490, 165] on div "CA$ 179.00" at bounding box center [494, 165] width 328 height 13
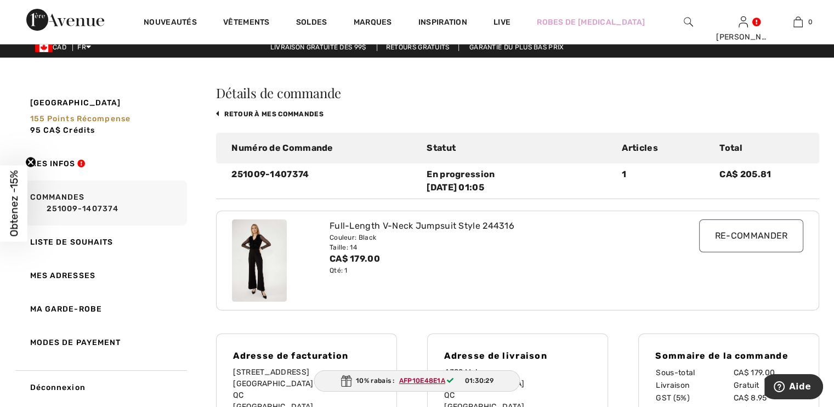
scroll to position [0, 0]
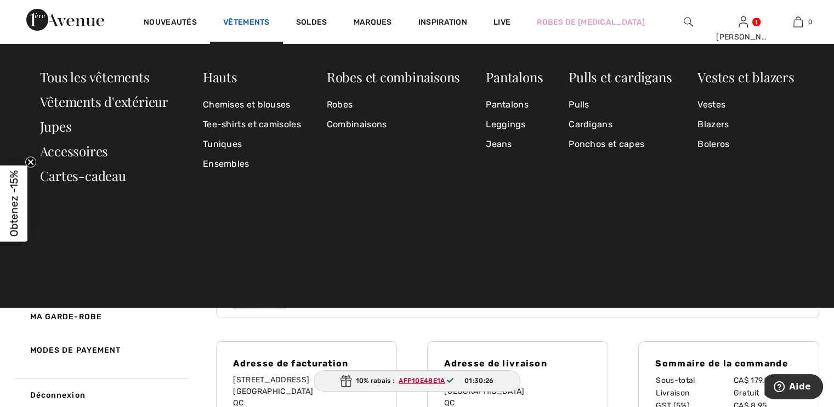
click at [240, 23] on link "Vêtements" at bounding box center [246, 24] width 47 height 12
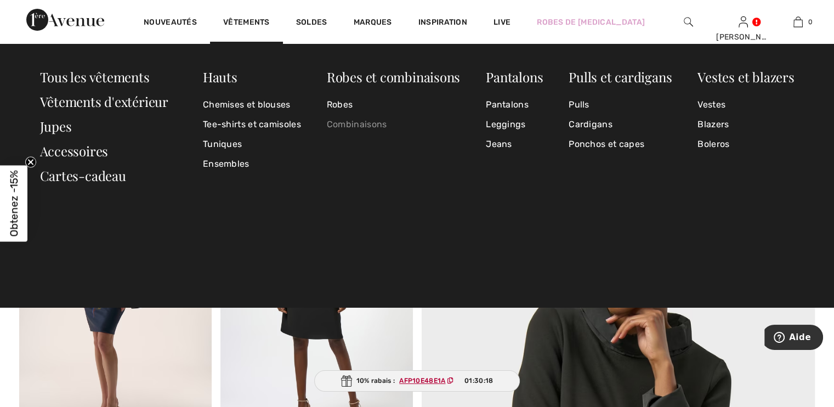
click at [360, 124] on link "Combinaisons" at bounding box center [393, 125] width 133 height 20
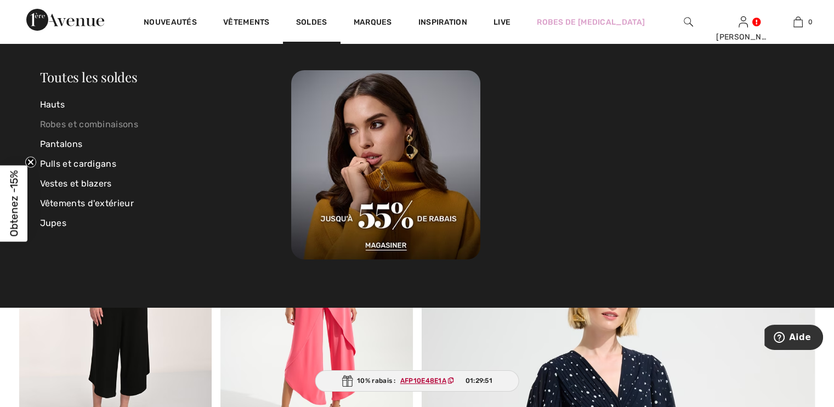
click at [120, 121] on link "Robes et combinaisons" at bounding box center [166, 125] width 252 height 20
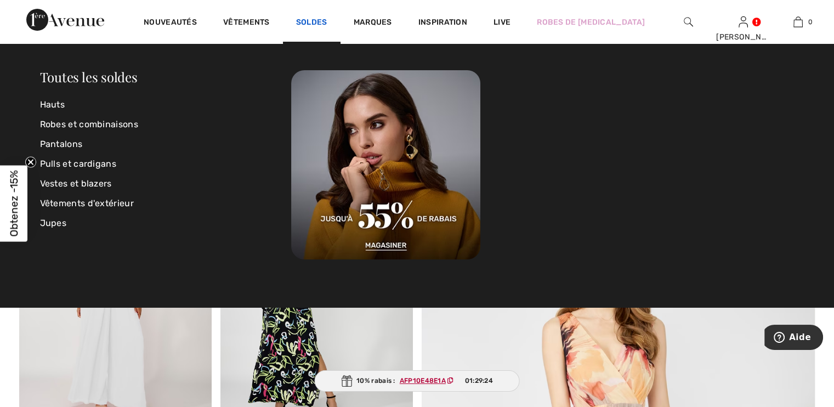
click at [312, 22] on link "Soldes" at bounding box center [311, 24] width 31 height 12
